Goal: Information Seeking & Learning: Find specific fact

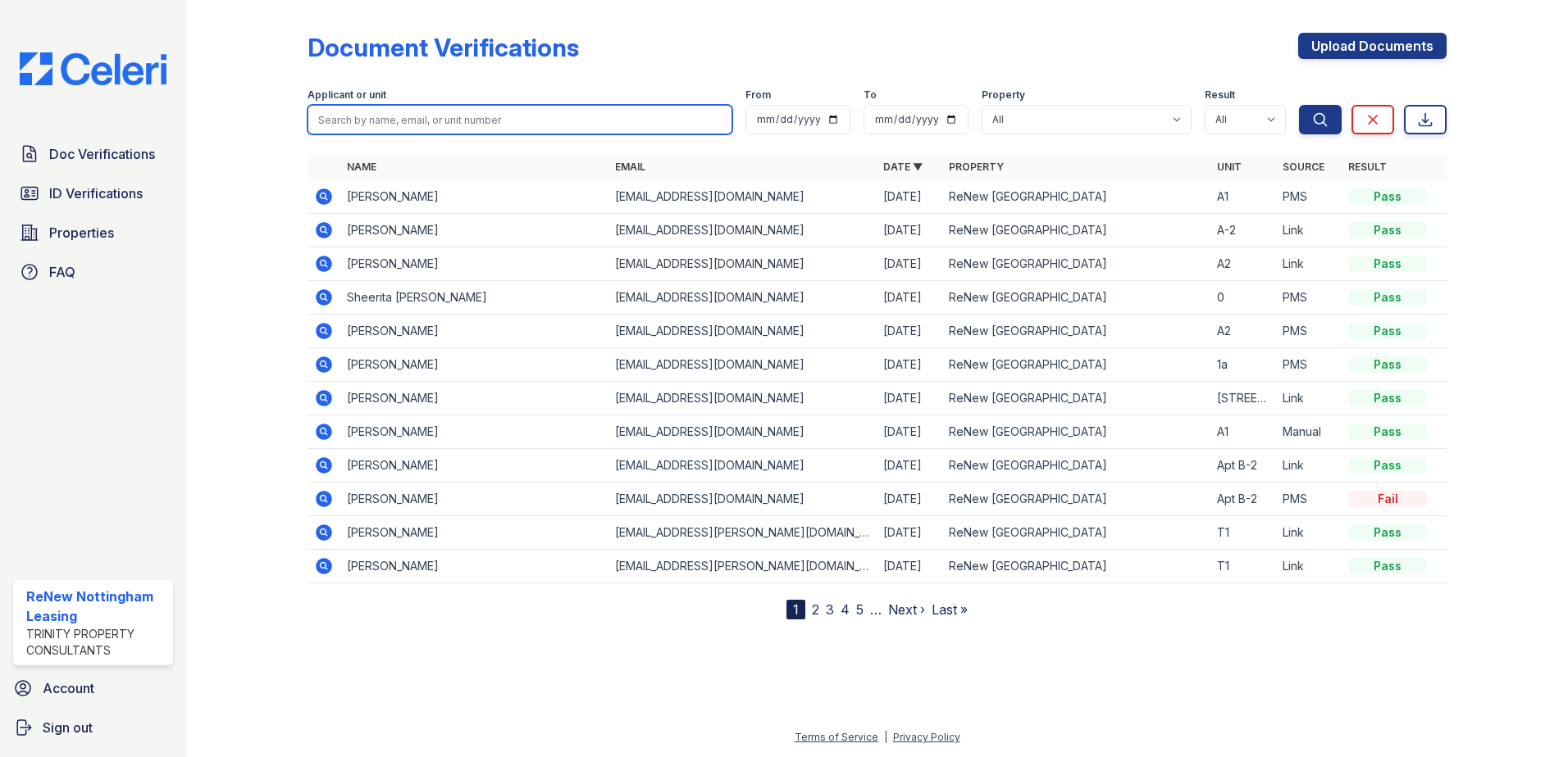
click at [522, 119] on input "search" at bounding box center [520, 120] width 425 height 30
click at [530, 115] on input "[PERSON_NAME]" at bounding box center [520, 120] width 425 height 30
type input "d"
type input "lunch"
click at [1299, 105] on button "Search" at bounding box center [1320, 120] width 43 height 30
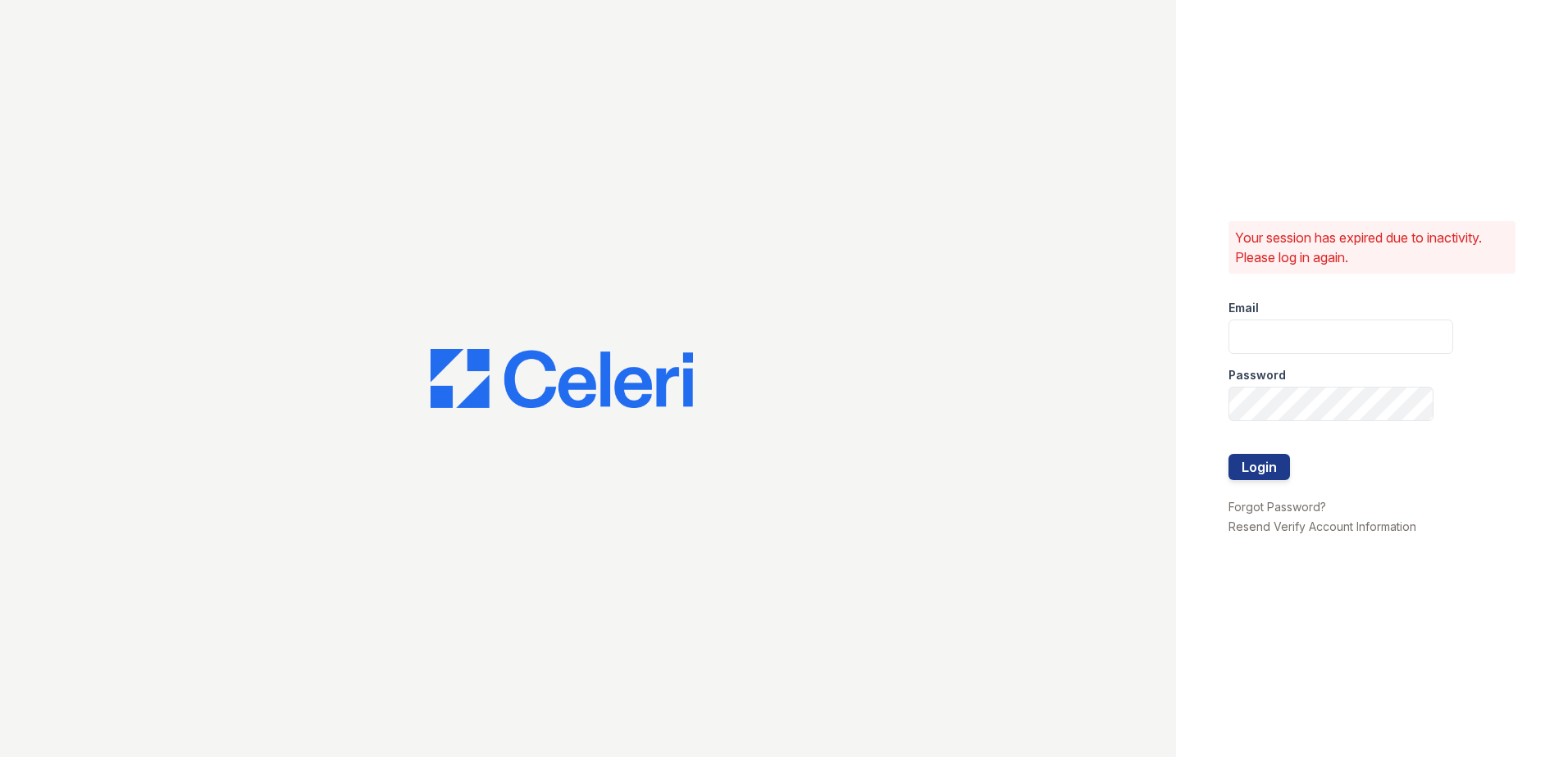
type input "[EMAIL_ADDRESS][DOMAIN_NAME]"
click at [1265, 460] on button "Login" at bounding box center [1260, 467] width 61 height 27
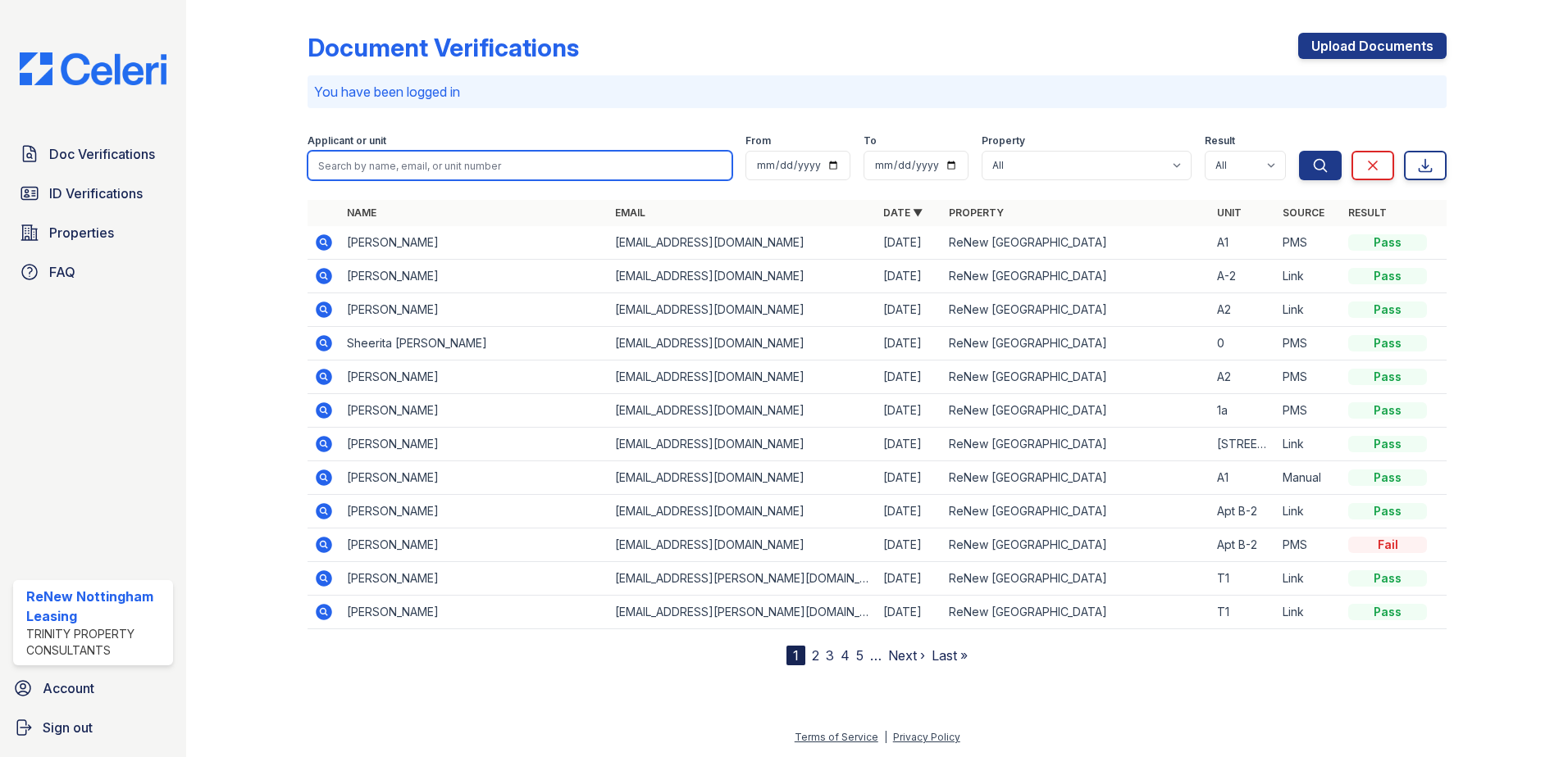
click at [516, 166] on input "search" at bounding box center [520, 166] width 425 height 30
type input "lynch"
click at [1299, 151] on button "Search" at bounding box center [1320, 166] width 43 height 30
